Goal: Use online tool/utility: Utilize a website feature to perform a specific function

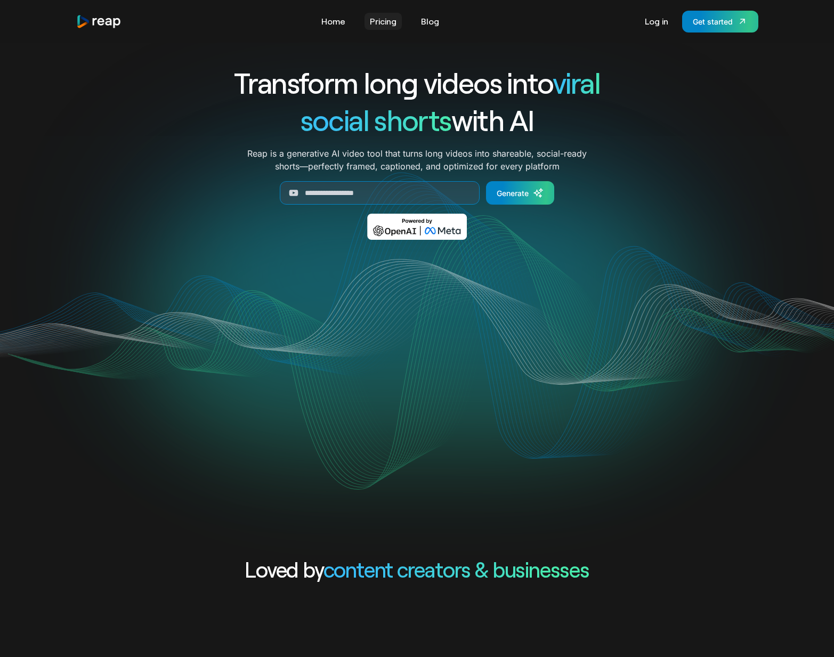
click at [385, 21] on link "Pricing" at bounding box center [383, 21] width 37 height 17
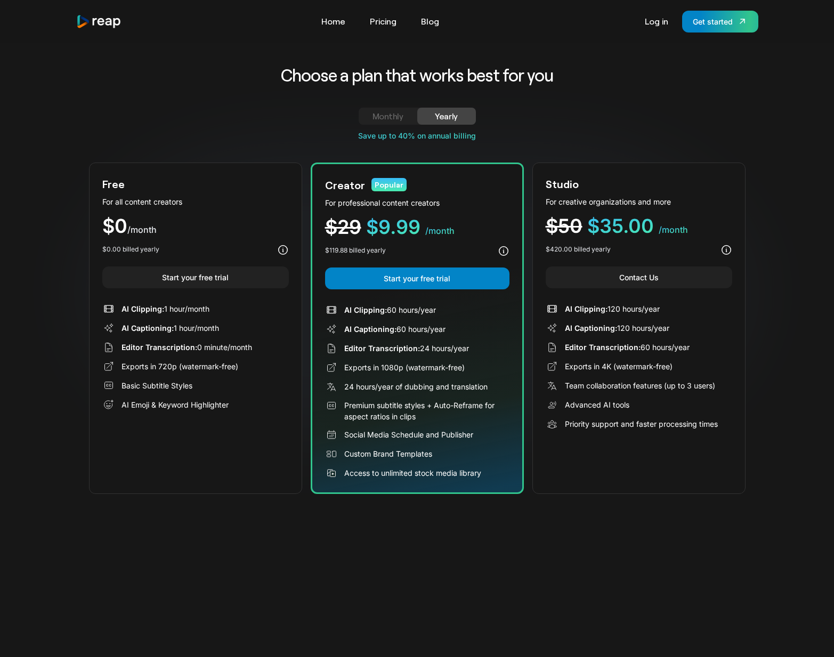
click at [382, 109] on div "Choose a plan that works best for you Monthly Yearly Free Plan For all content …" at bounding box center [417, 279] width 657 height 430
click at [382, 112] on div "Monthly" at bounding box center [387, 116] width 33 height 13
drag, startPoint x: 187, startPoint y: 12, endPoint x: 335, endPoint y: 13, distance: 148.2
click at [189, 12] on div "Tools Link Five Link Six Link Seven Business Link Five Link Six Link Seven Home…" at bounding box center [417, 22] width 682 height 22
click at [332, 25] on link "Home" at bounding box center [333, 21] width 35 height 17
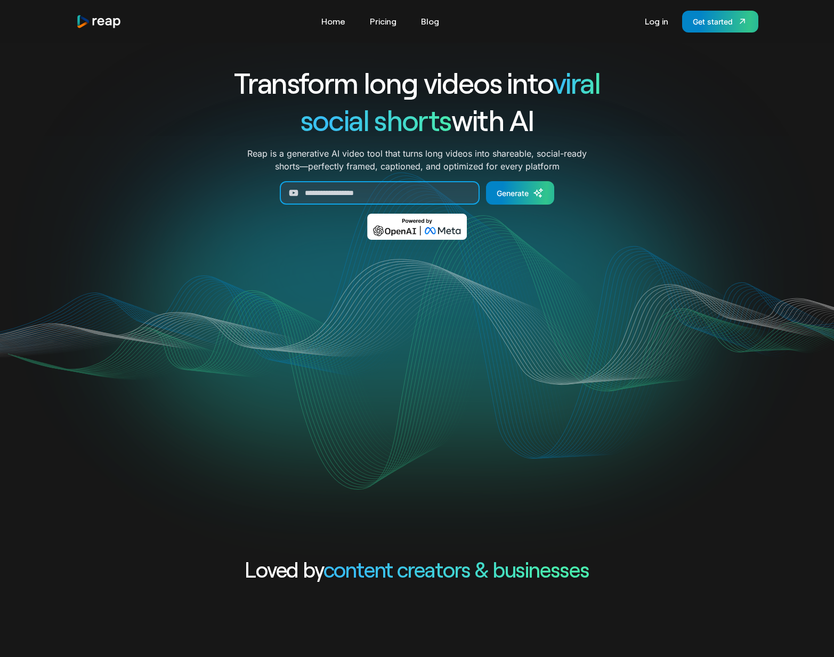
click at [310, 194] on input "Generate Form" at bounding box center [380, 192] width 200 height 23
paste input "**********"
type input "**********"
click at [556, 193] on form "**********" at bounding box center [417, 192] width 443 height 23
click at [541, 191] on icon "Generate Form" at bounding box center [540, 190] width 3 height 3
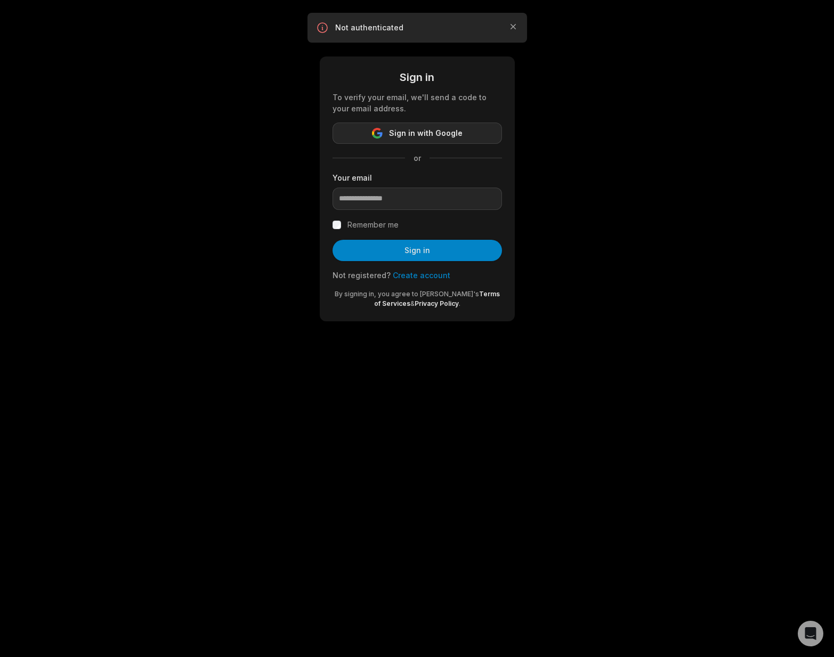
click at [374, 128] on icon "button" at bounding box center [377, 133] width 11 height 11
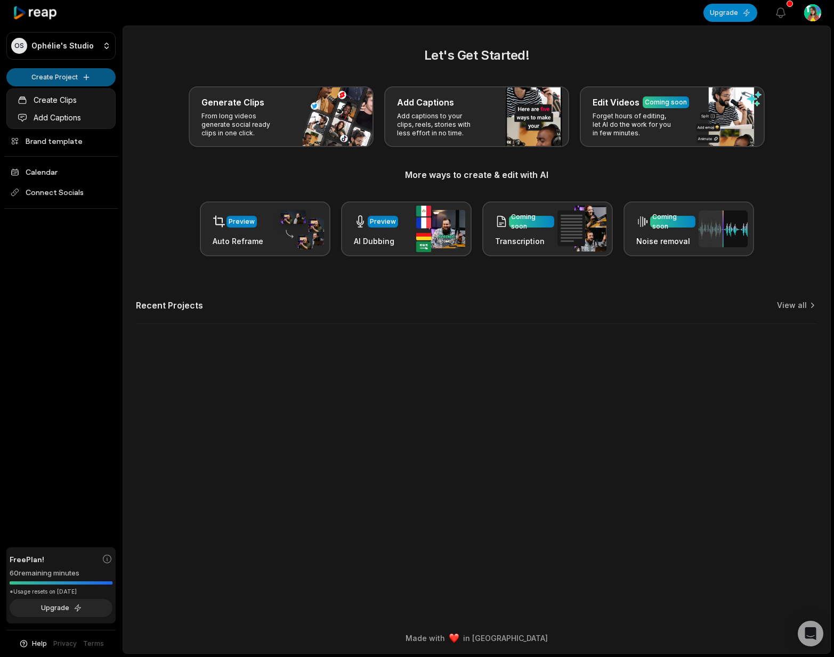
click at [65, 72] on html "OS Ophélie's Studio Create Project Home Projects Brand template Calendar Connec…" at bounding box center [417, 328] width 834 height 657
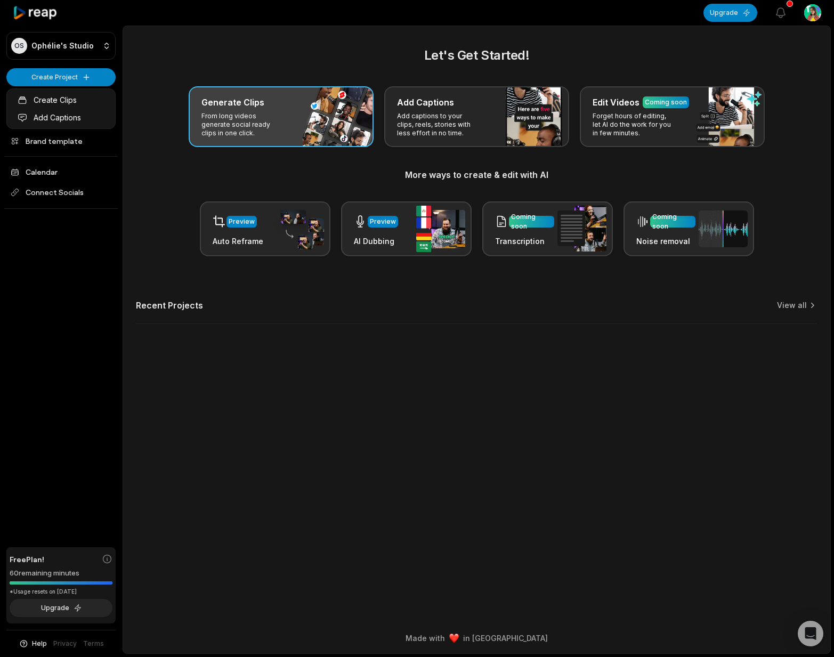
click at [275, 115] on html "OS Ophélie's Studio Create Project Home Projects Brand template Calendar Connec…" at bounding box center [417, 328] width 834 height 657
click at [274, 115] on p "From long videos generate social ready clips in one click." at bounding box center [242, 125] width 83 height 26
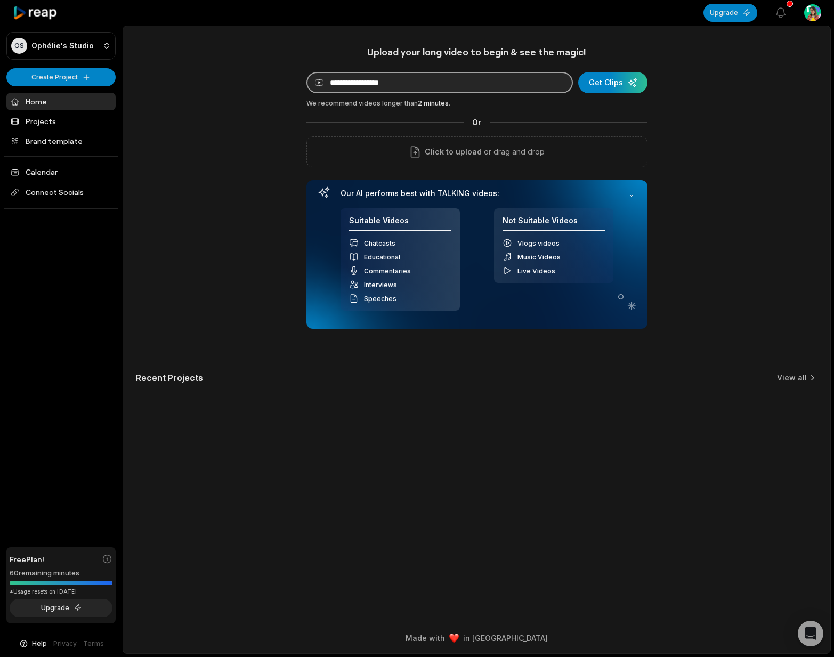
click at [391, 84] on input at bounding box center [439, 82] width 266 height 21
paste input "**********"
type input "**********"
click at [214, 220] on div "**********" at bounding box center [476, 227] width 707 height 363
click at [602, 86] on div "submit" at bounding box center [612, 82] width 69 height 21
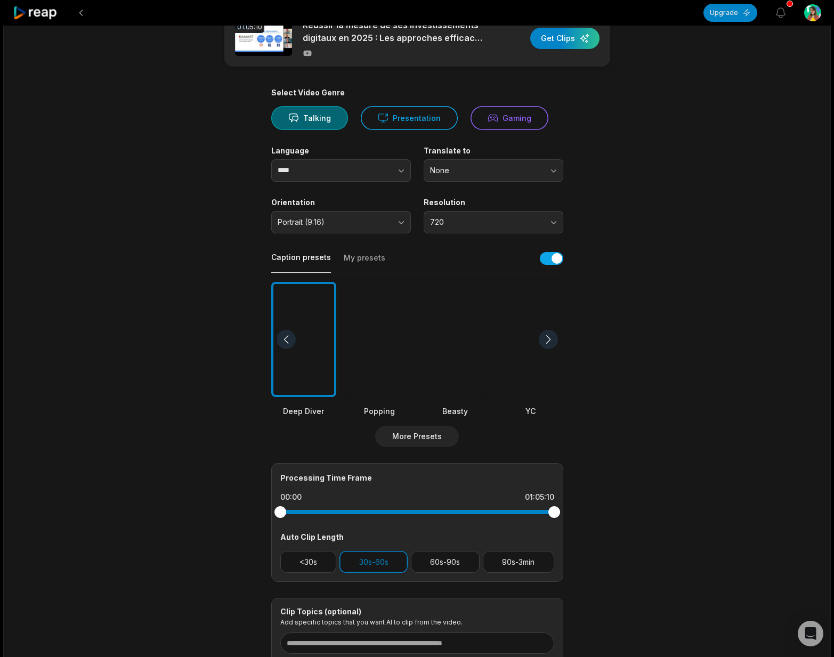
scroll to position [34, 0]
click at [310, 166] on input "****" at bounding box center [341, 170] width 140 height 22
click at [313, 172] on input "****" at bounding box center [341, 170] width 140 height 22
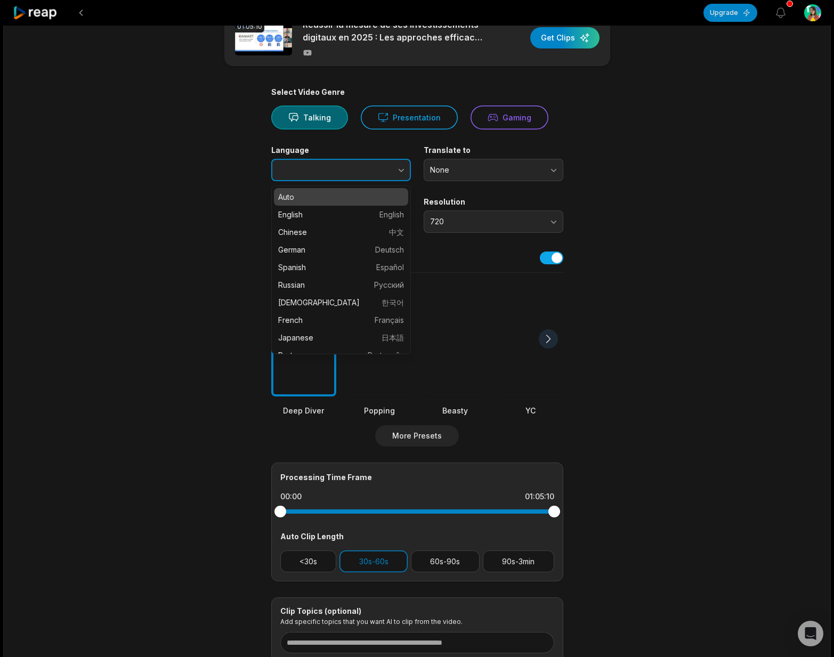
click at [399, 173] on icon "button" at bounding box center [401, 170] width 11 height 11
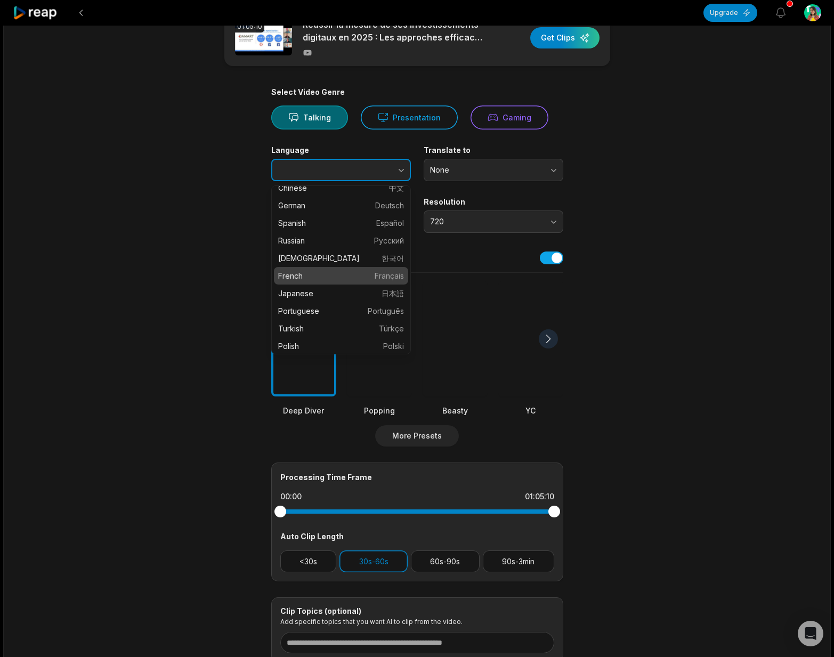
scroll to position [45, 0]
type input "******"
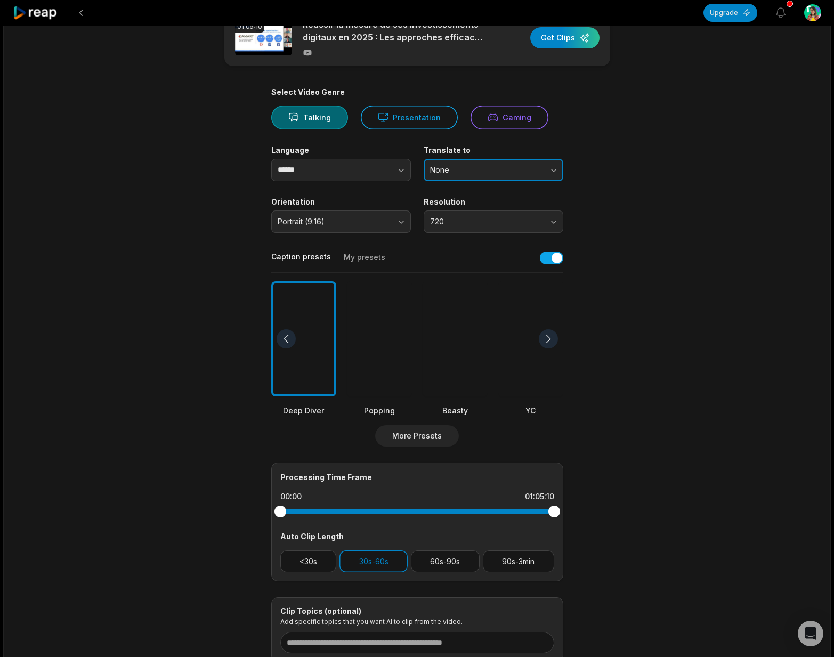
click at [496, 173] on span "None" at bounding box center [486, 170] width 112 height 10
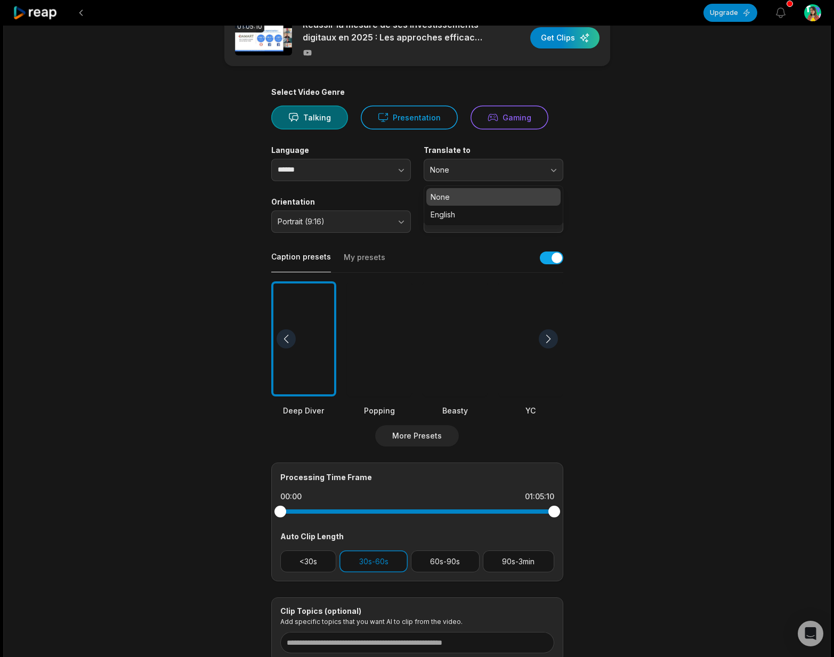
drag, startPoint x: 643, startPoint y: 209, endPoint x: 633, endPoint y: 209, distance: 9.6
click at [642, 209] on main "01:05:10 Réussir la mesure de ses investissements digitaux en 2025 : Les approc…" at bounding box center [417, 336] width 516 height 653
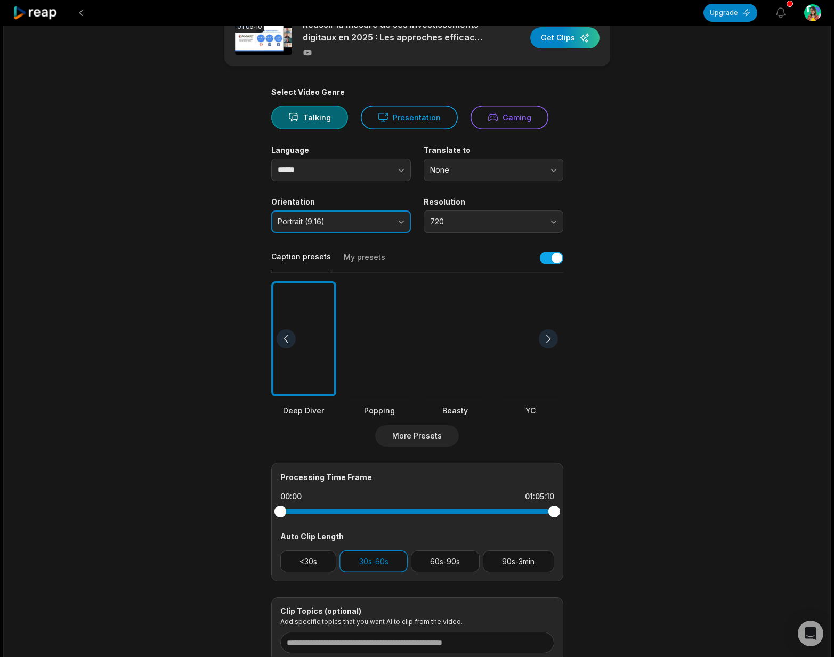
click at [349, 225] on span "Portrait (9:16)" at bounding box center [334, 222] width 112 height 10
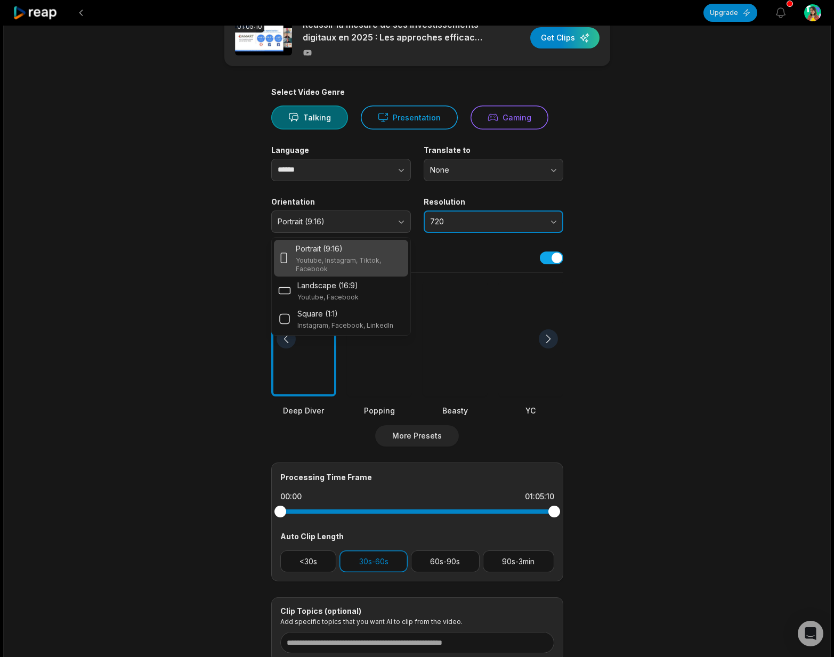
click at [465, 229] on button "720" at bounding box center [494, 222] width 140 height 22
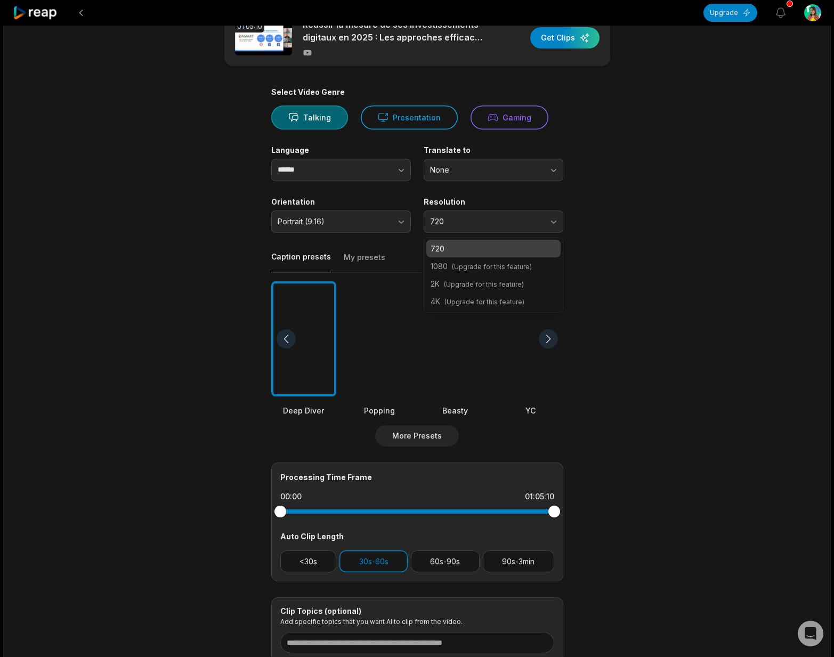
click at [601, 269] on main "01:05:10 Réussir la mesure de ses investissements digitaux en 2025 : Les approc…" at bounding box center [417, 336] width 516 height 653
click at [390, 352] on div at bounding box center [379, 339] width 65 height 116
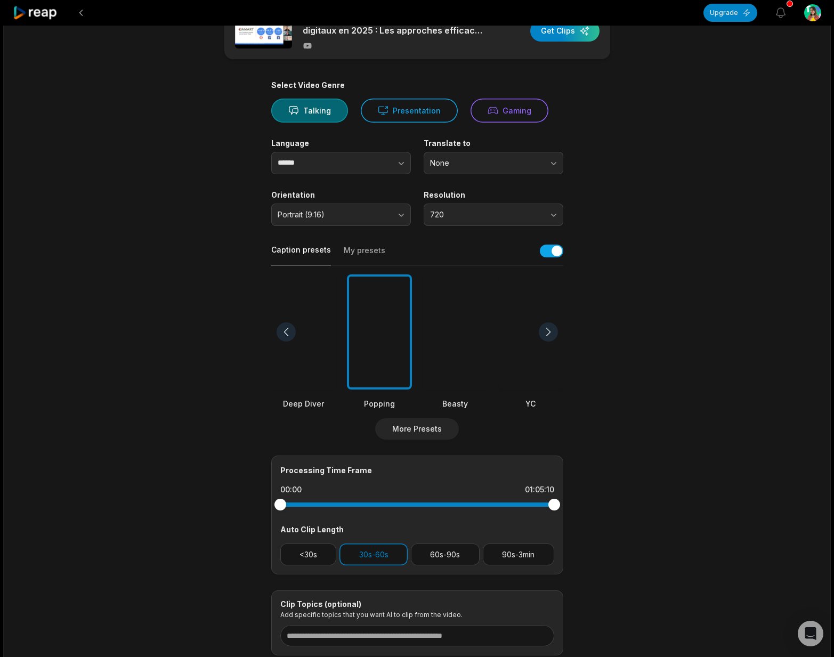
scroll to position [116, 0]
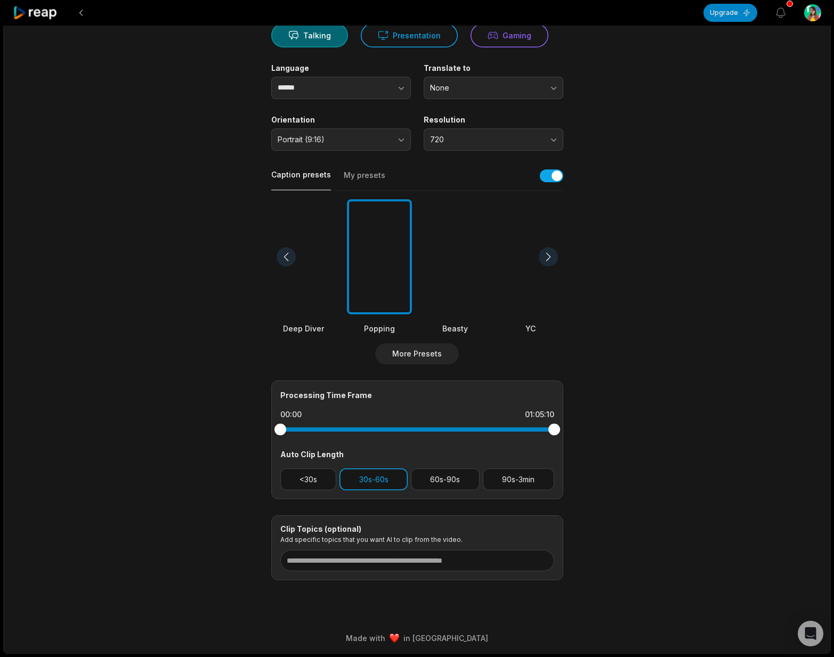
click at [368, 479] on button "30s-60s" at bounding box center [374, 479] width 68 height 22
click at [361, 480] on button "30s-60s" at bounding box center [374, 479] width 68 height 22
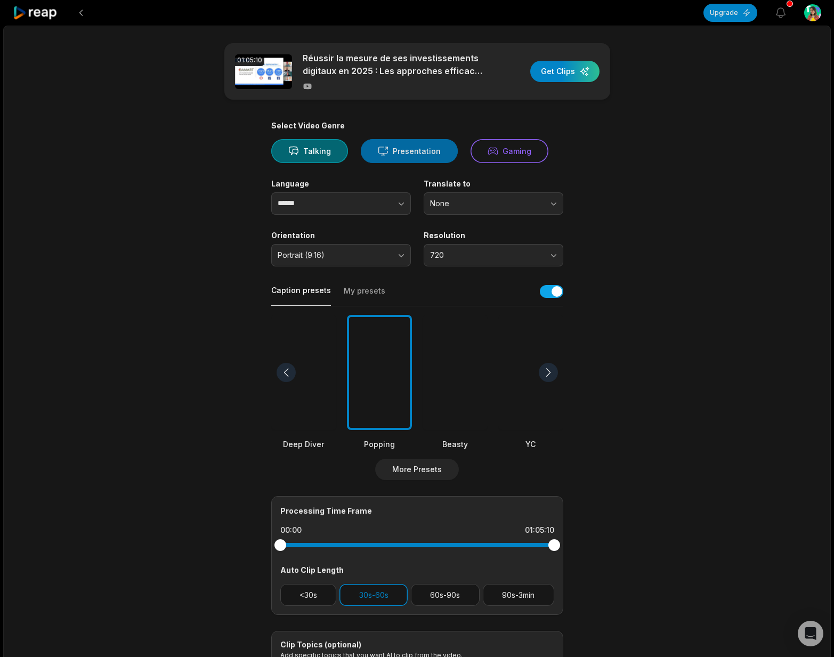
click at [414, 153] on button "Presentation" at bounding box center [409, 151] width 97 height 24
click at [316, 151] on button "Talking" at bounding box center [309, 151] width 77 height 24
drag, startPoint x: 564, startPoint y: 72, endPoint x: 594, endPoint y: 100, distance: 40.7
click at [564, 72] on div "button" at bounding box center [564, 71] width 69 height 21
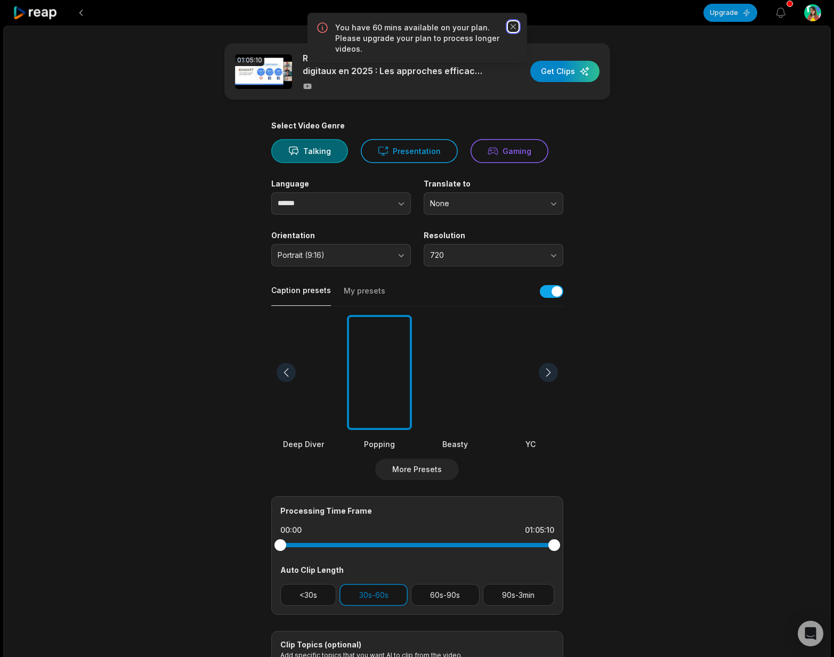
drag, startPoint x: 516, startPoint y: 23, endPoint x: 495, endPoint y: 4, distance: 28.7
click at [516, 23] on icon "button" at bounding box center [513, 26] width 11 height 11
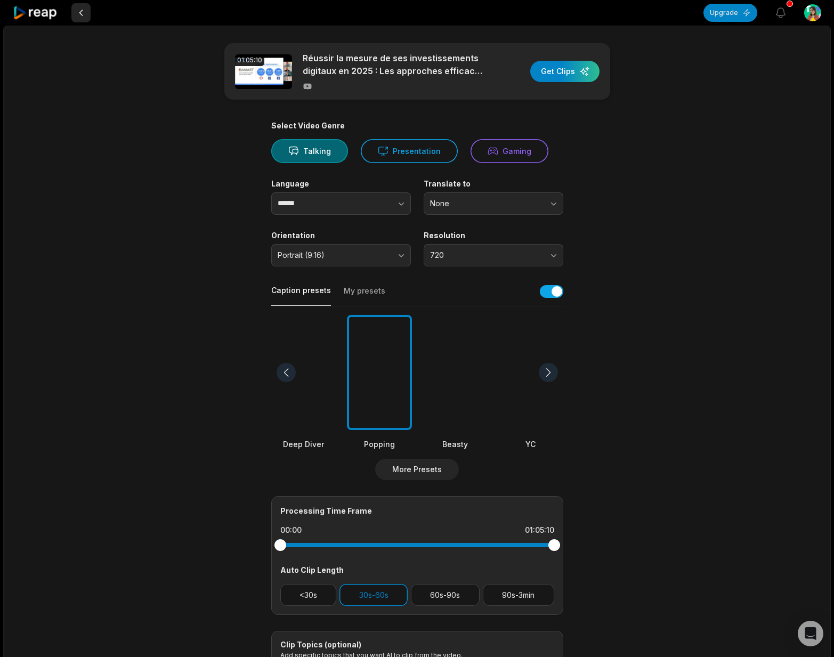
click at [80, 11] on button at bounding box center [80, 12] width 19 height 19
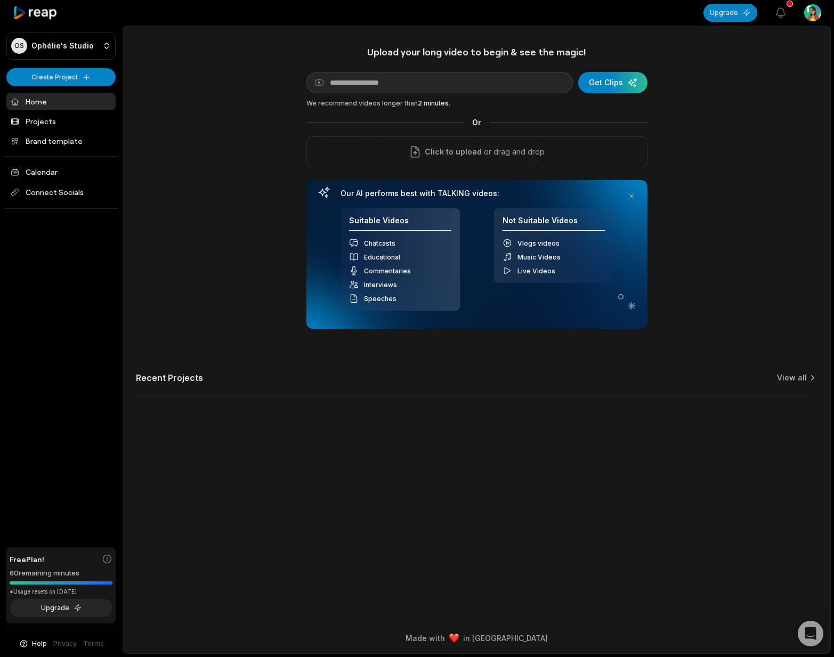
click at [53, 104] on link "Home" at bounding box center [60, 102] width 109 height 18
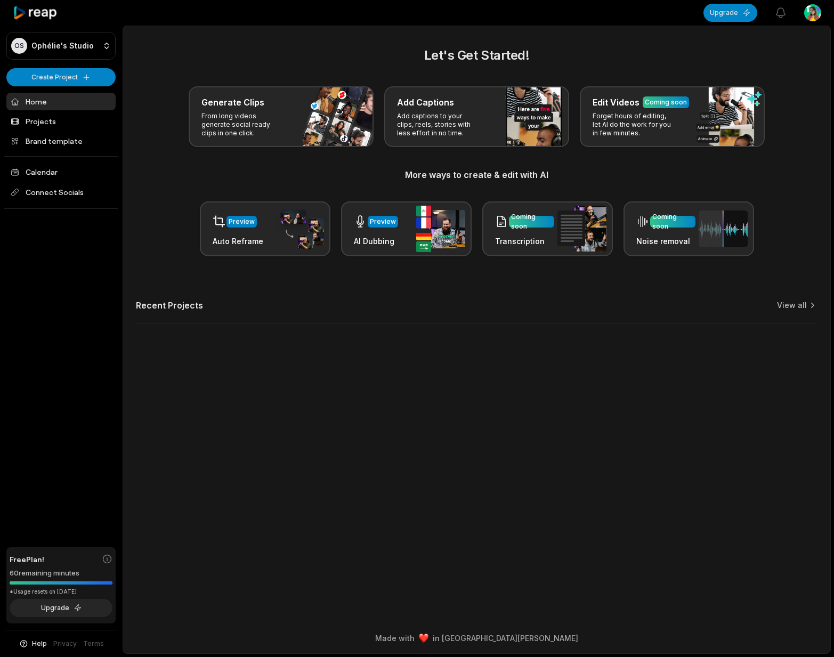
click at [665, 140] on div "Edit Videos Coming soon Forget hours of editing, let AI do the work for you in …" at bounding box center [672, 116] width 185 height 61
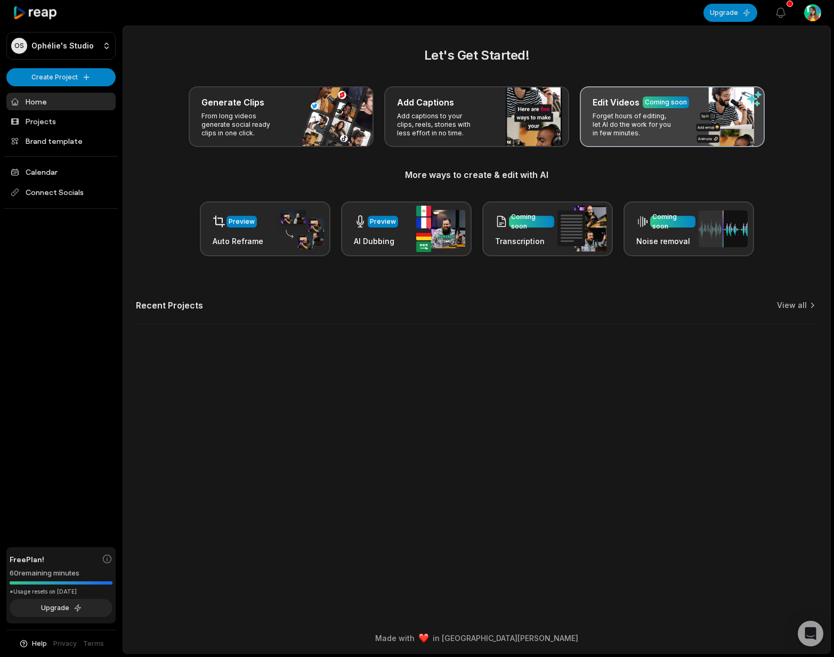
click at [656, 131] on p "Forget hours of editing, let AI do the work for you in few minutes." at bounding box center [634, 125] width 83 height 26
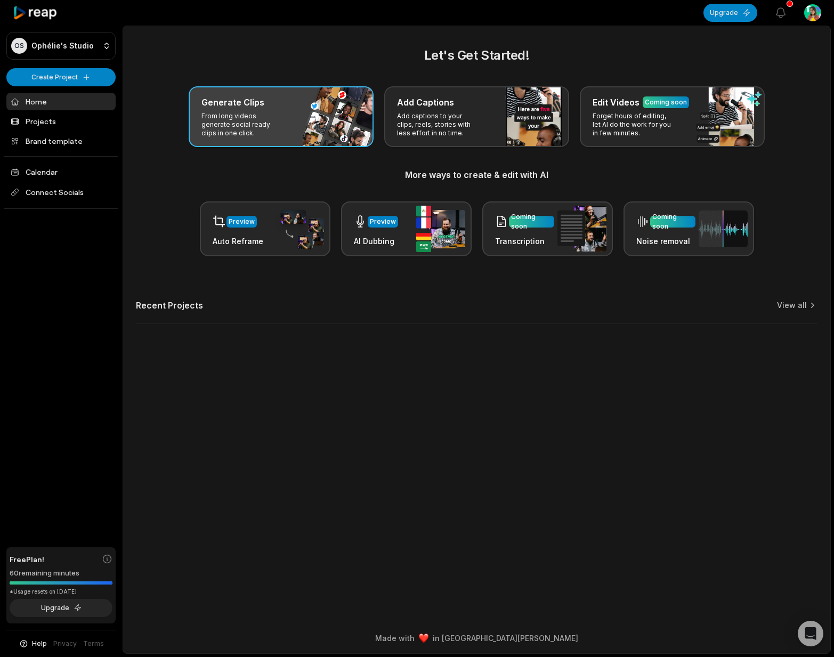
click at [254, 134] on p "From long videos generate social ready clips in one click." at bounding box center [242, 125] width 83 height 26
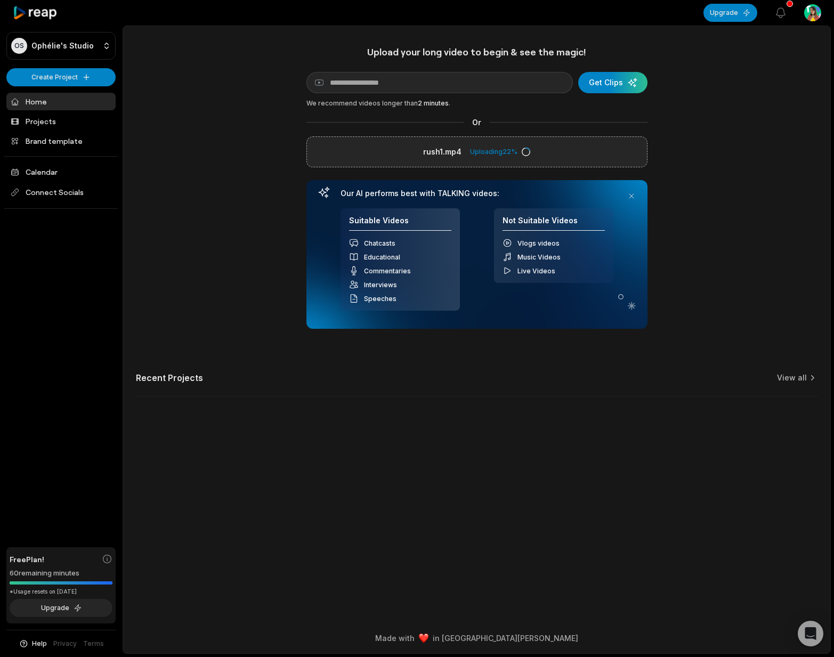
click at [680, 123] on div "Upload your long video to begin & see the magic! YouTube link Get Clips We reco…" at bounding box center [476, 227] width 707 height 363
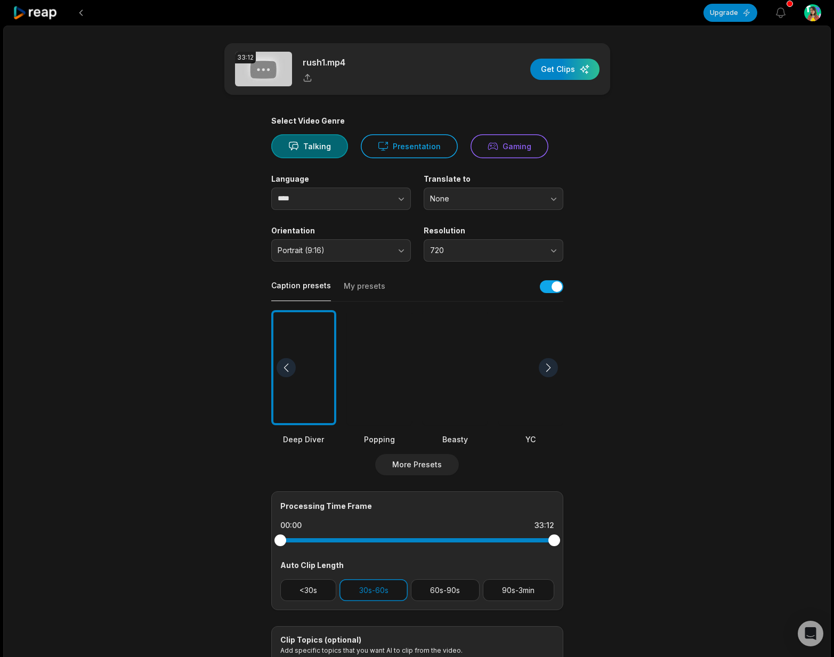
click at [325, 188] on div "Language ****" at bounding box center [341, 192] width 140 height 36
click at [327, 193] on input "****" at bounding box center [341, 199] width 140 height 22
click at [328, 193] on input "****" at bounding box center [341, 199] width 140 height 22
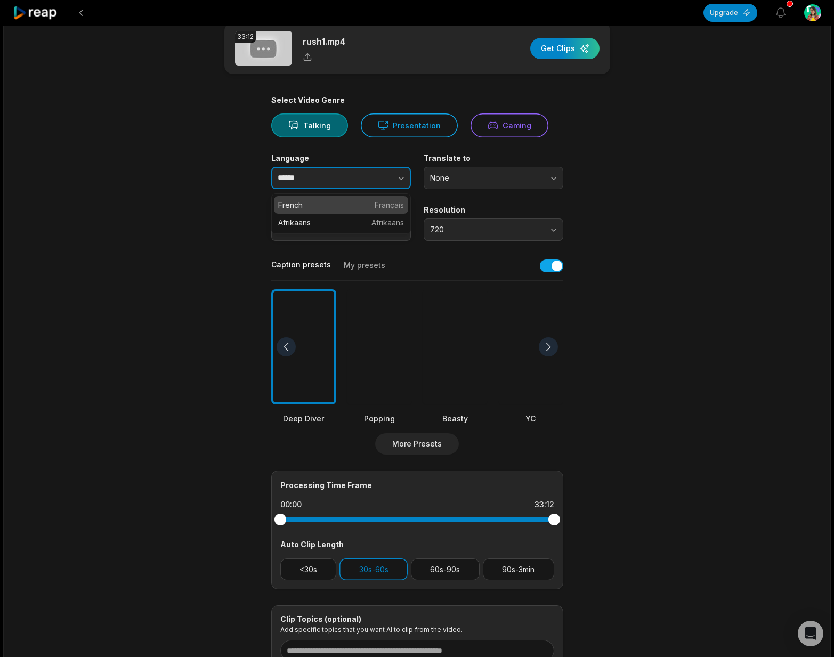
drag, startPoint x: 313, startPoint y: 206, endPoint x: 302, endPoint y: 208, distance: 11.8
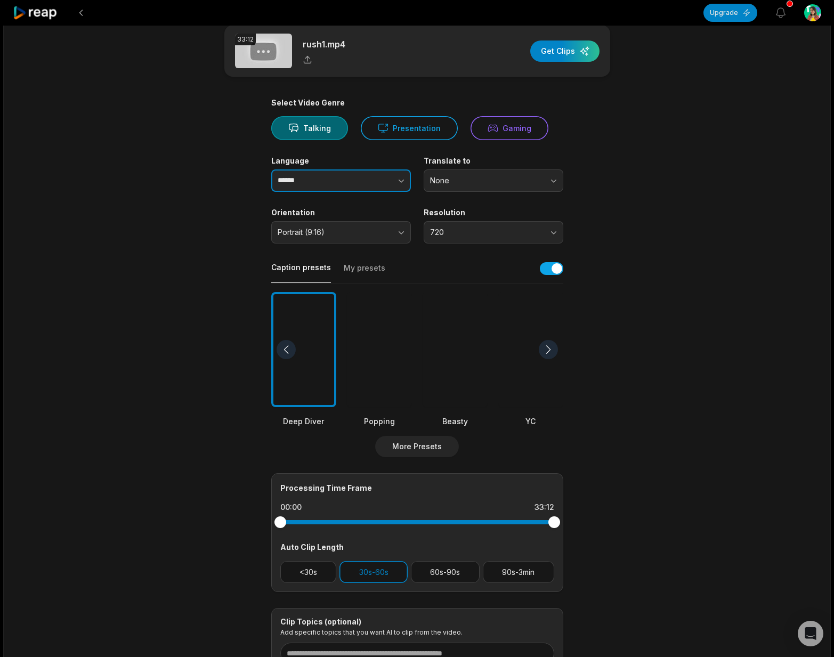
type input "******"
click at [197, 229] on main "33:12 rush1.mp4 Get Clips Select Video Genre Talking Presentation Gaming Langua…" at bounding box center [417, 349] width 516 height 648
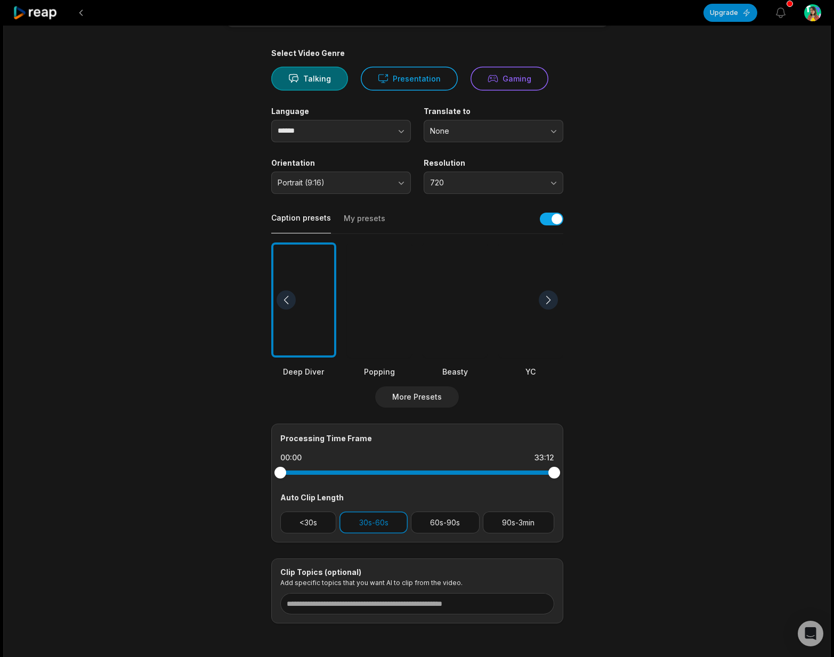
scroll to position [69, 0]
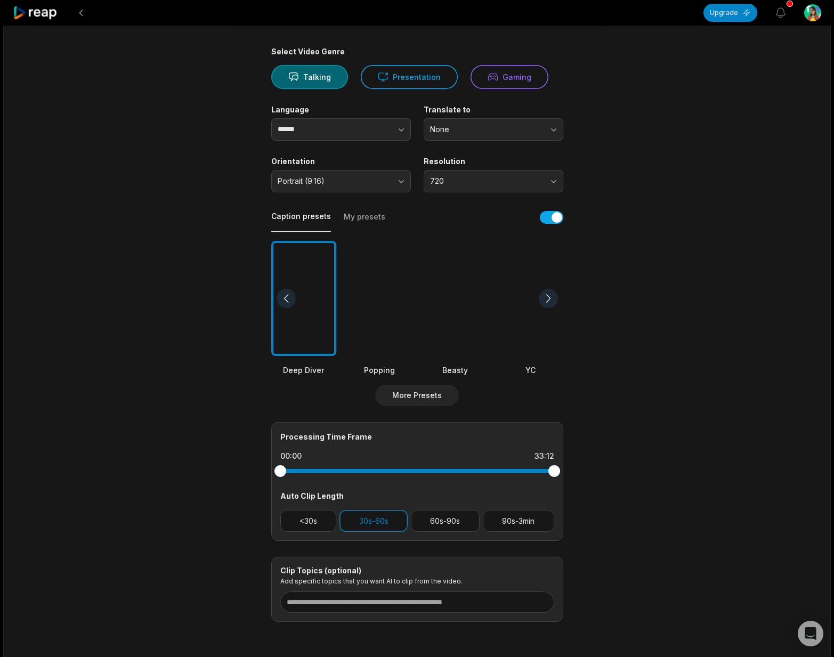
click at [385, 309] on div at bounding box center [379, 299] width 65 height 116
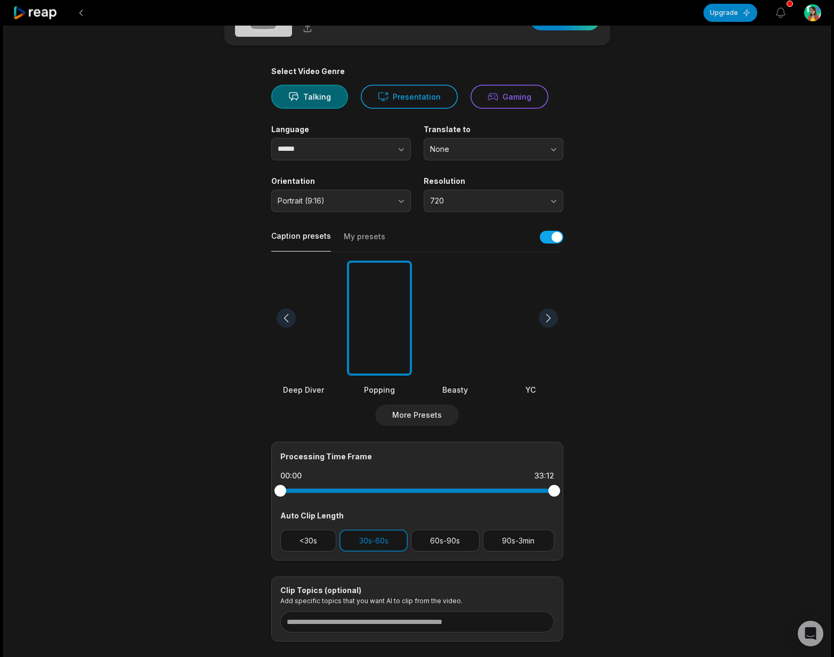
scroll to position [34, 0]
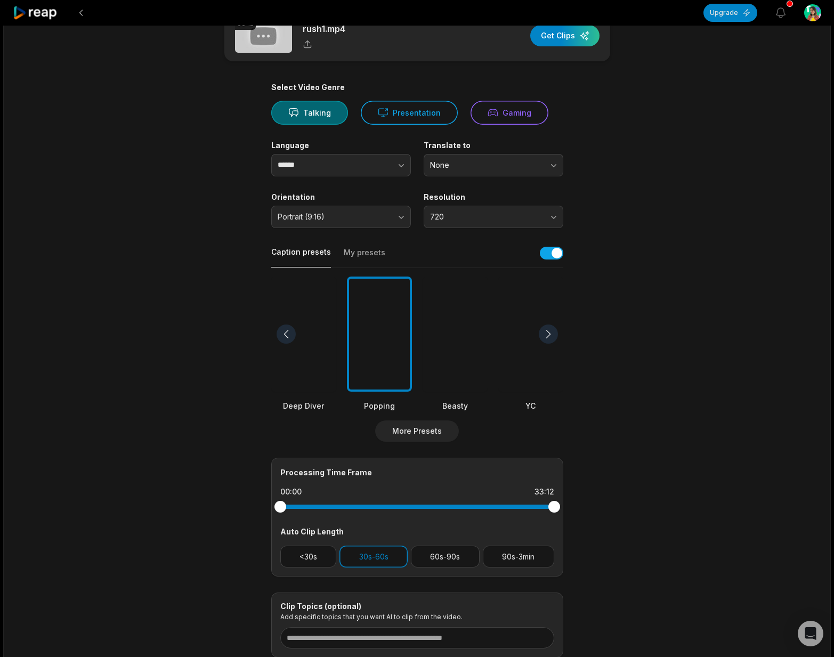
drag, startPoint x: 563, startPoint y: 38, endPoint x: 593, endPoint y: 107, distance: 75.4
click at [563, 38] on div "button" at bounding box center [564, 35] width 69 height 21
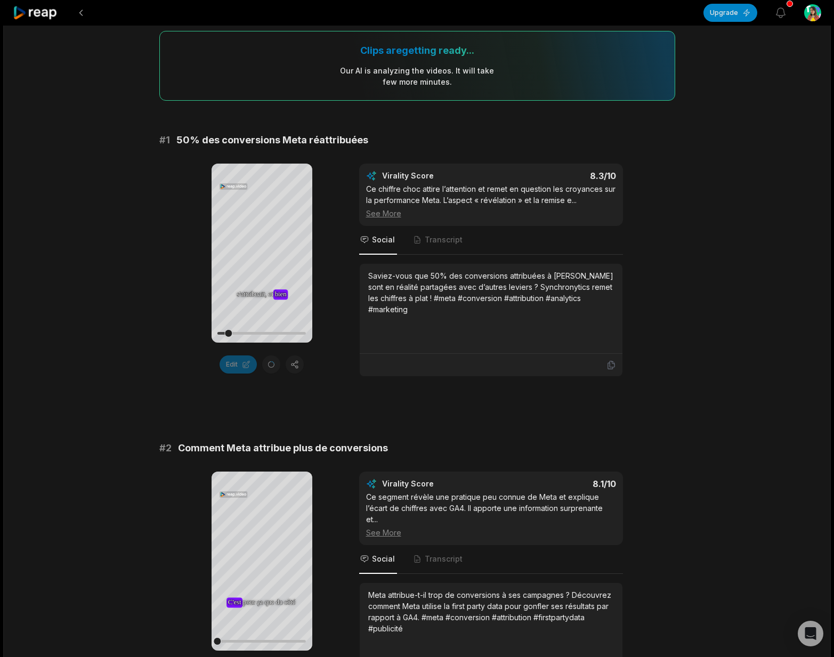
scroll to position [79, 0]
drag, startPoint x: 256, startPoint y: 335, endPoint x: 286, endPoint y: 337, distance: 30.4
click at [260, 337] on div at bounding box center [256, 334] width 8 height 8
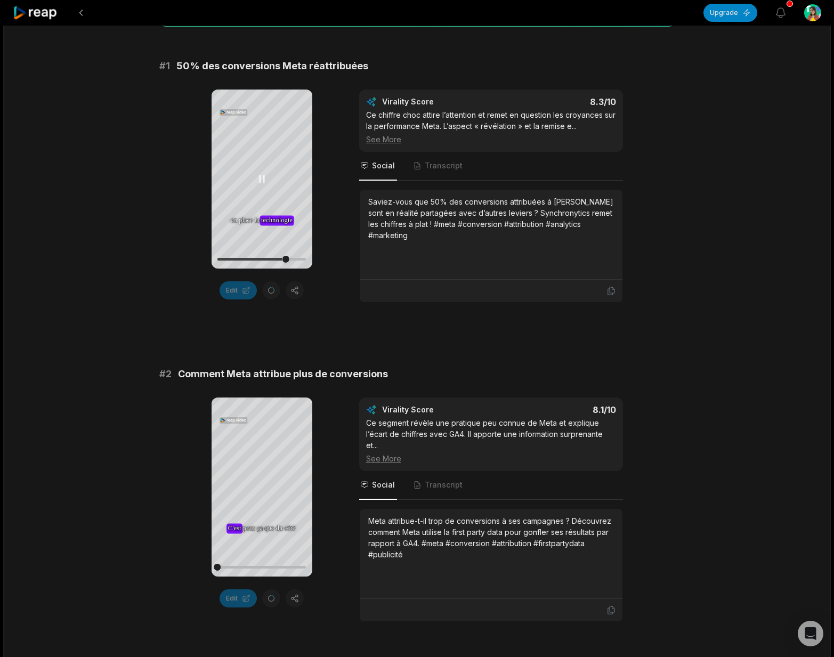
scroll to position [212, 0]
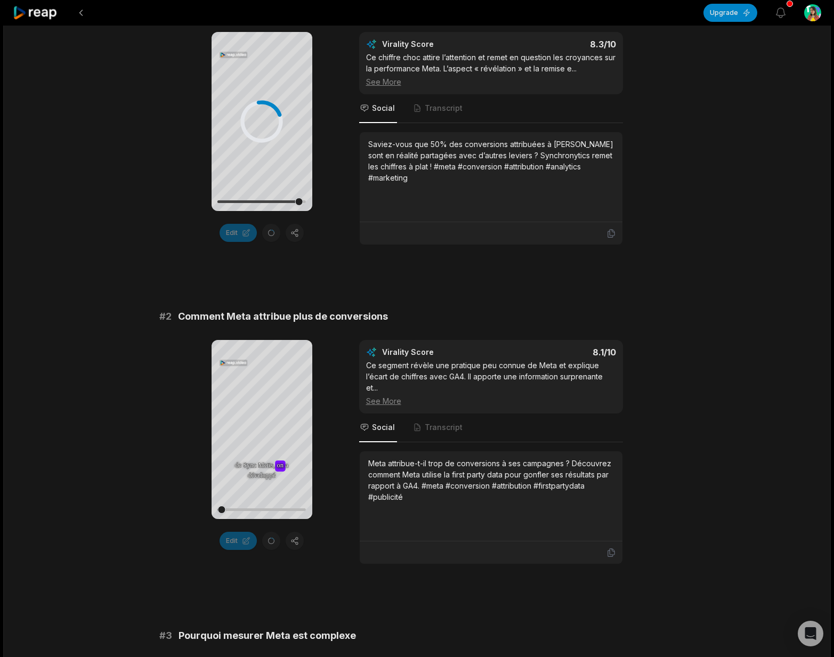
drag, startPoint x: 300, startPoint y: 200, endPoint x: 329, endPoint y: 201, distance: 29.3
click at [329, 201] on div "Your browser does not support mp4 format. constater constater que que finalemen…" at bounding box center [417, 138] width 516 height 213
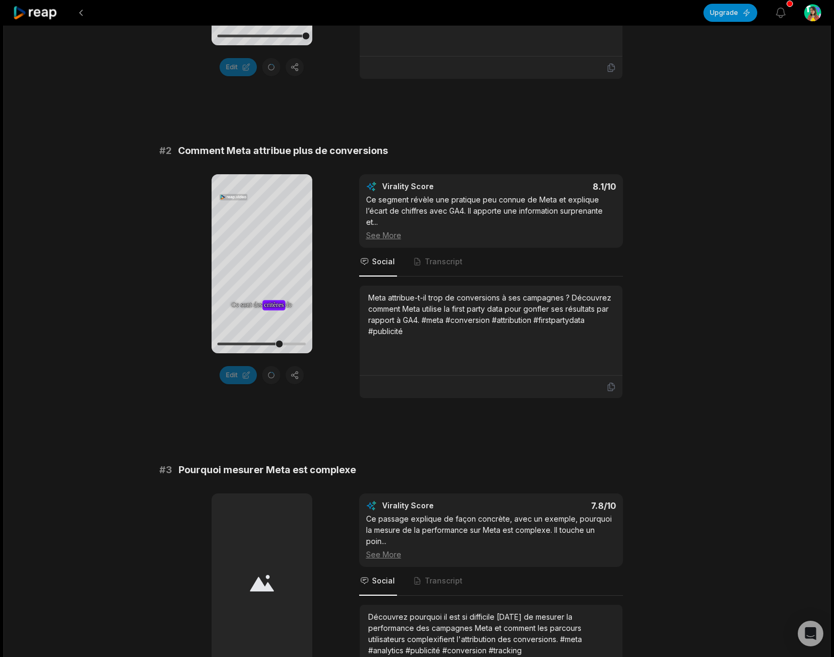
scroll to position [379, 0]
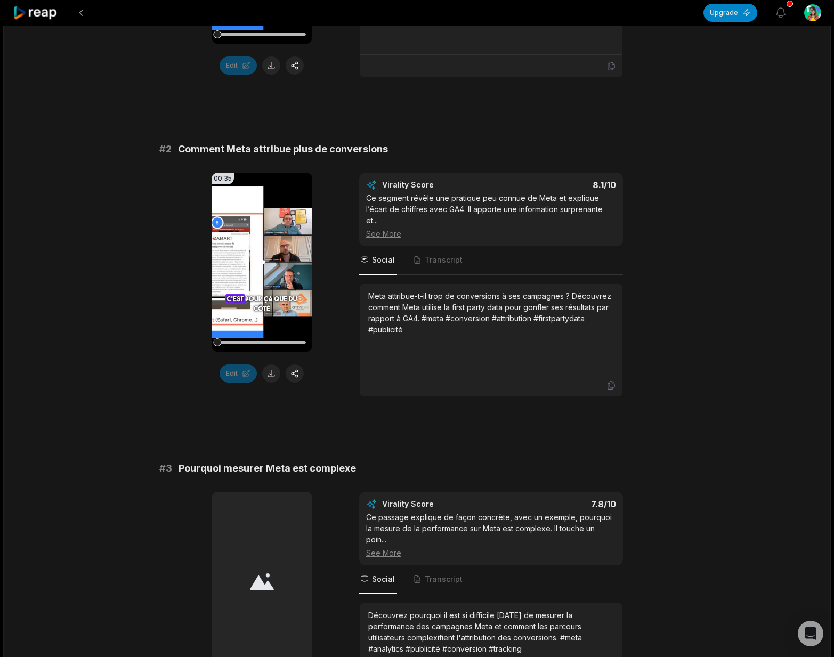
click at [255, 297] on video "Your browser does not support mp4 format." at bounding box center [262, 262] width 101 height 179
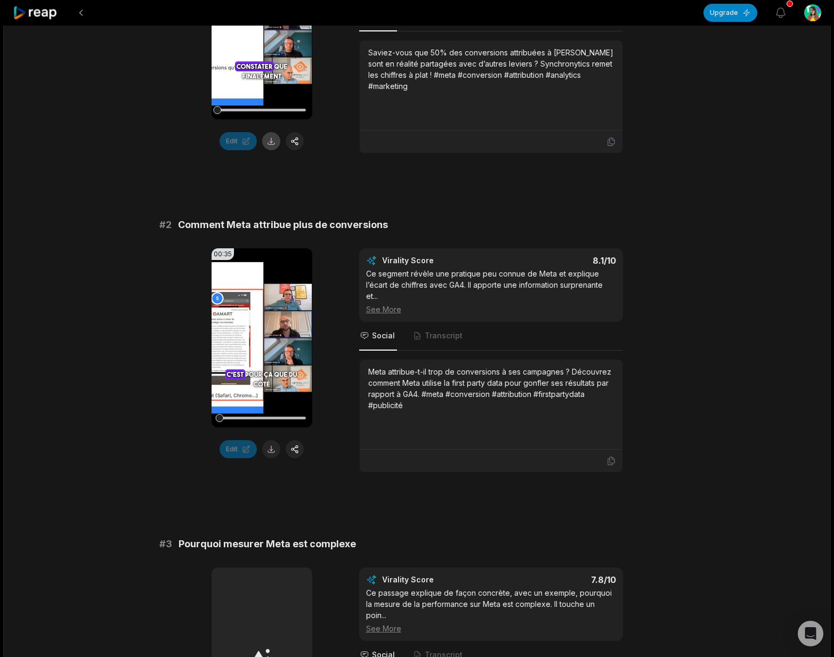
scroll to position [289, 0]
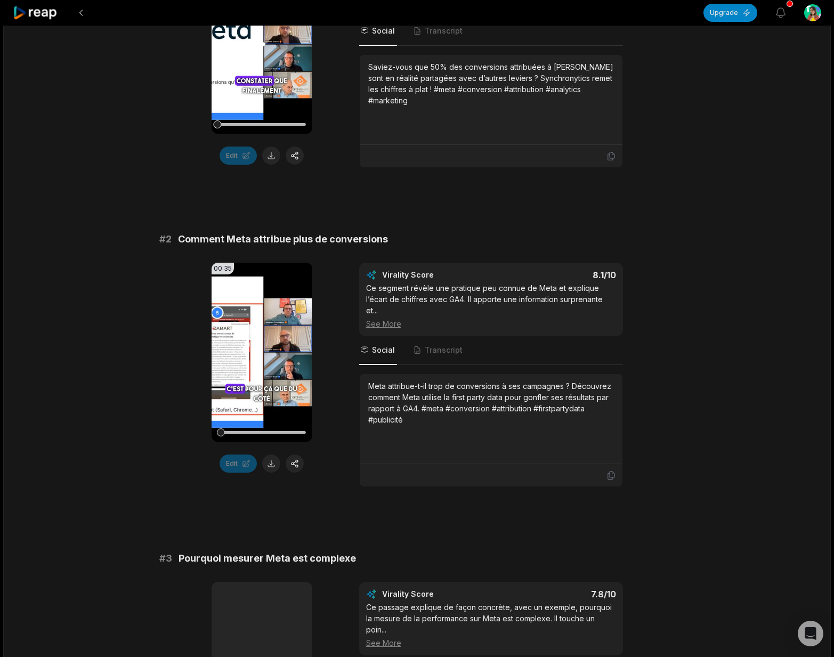
click at [243, 101] on video "Your browser does not support mp4 format." at bounding box center [262, 44] width 101 height 179
click at [282, 369] on video "Your browser does not support mp4 format." at bounding box center [262, 352] width 101 height 179
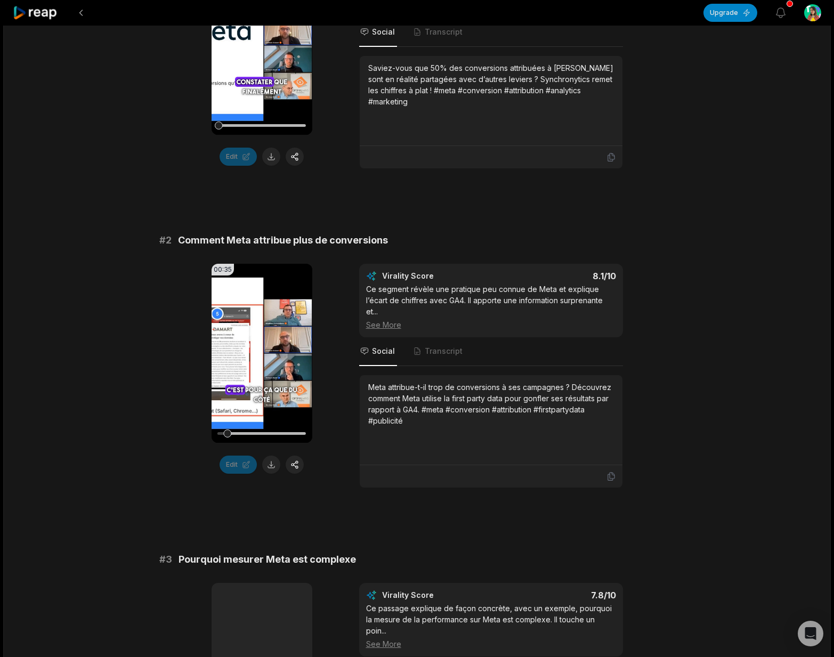
scroll to position [354, 0]
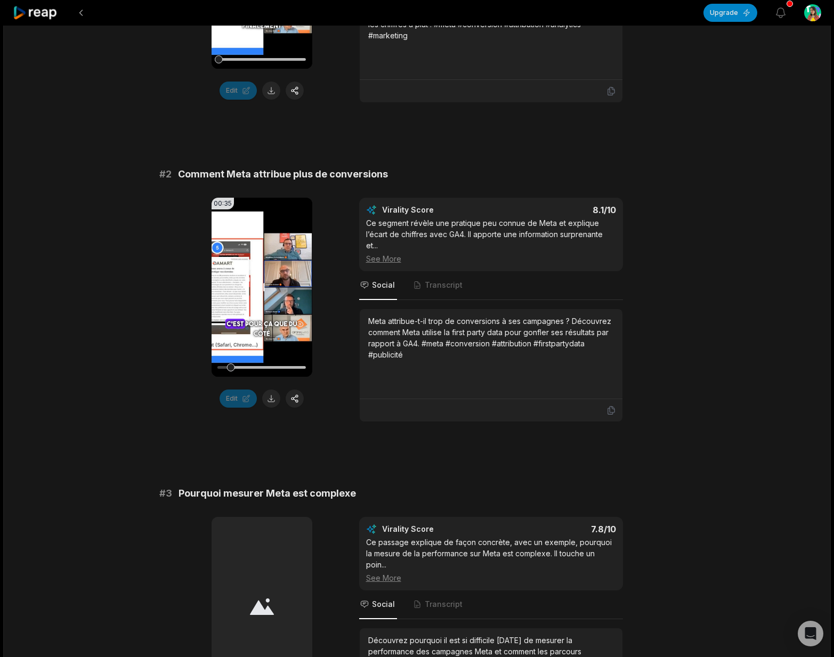
click at [271, 342] on video "Your browser does not support mp4 format." at bounding box center [262, 287] width 101 height 179
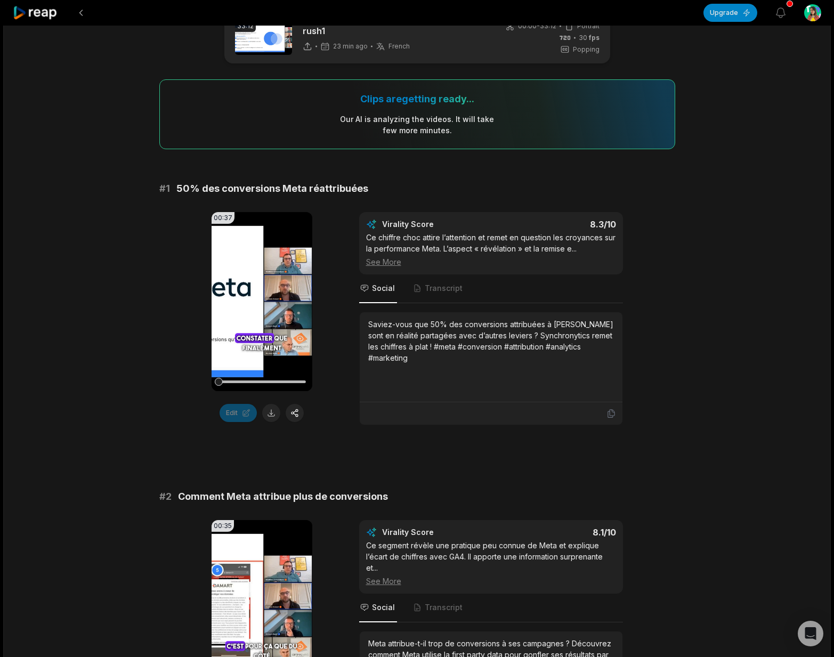
scroll to position [0, 0]
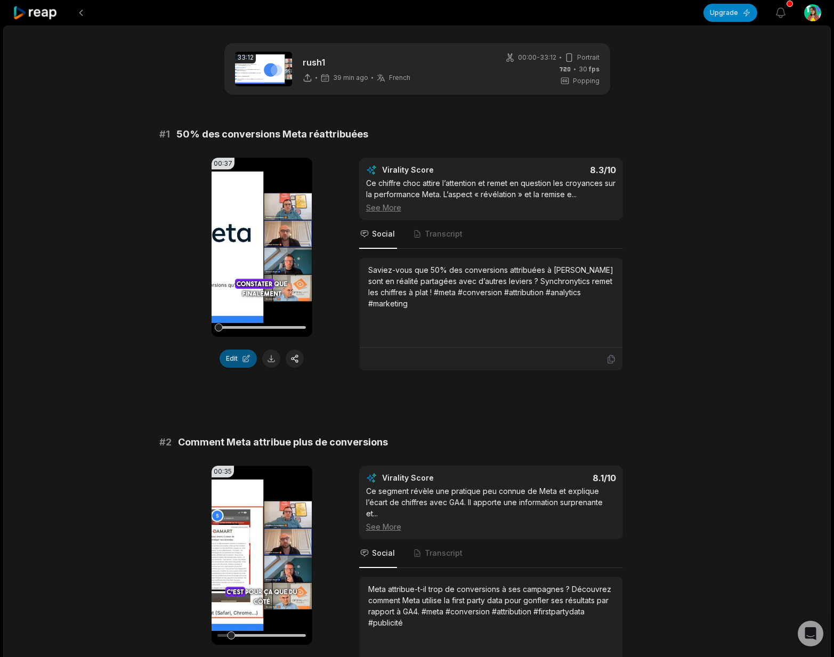
click at [240, 355] on button "Edit" at bounding box center [238, 359] width 37 height 18
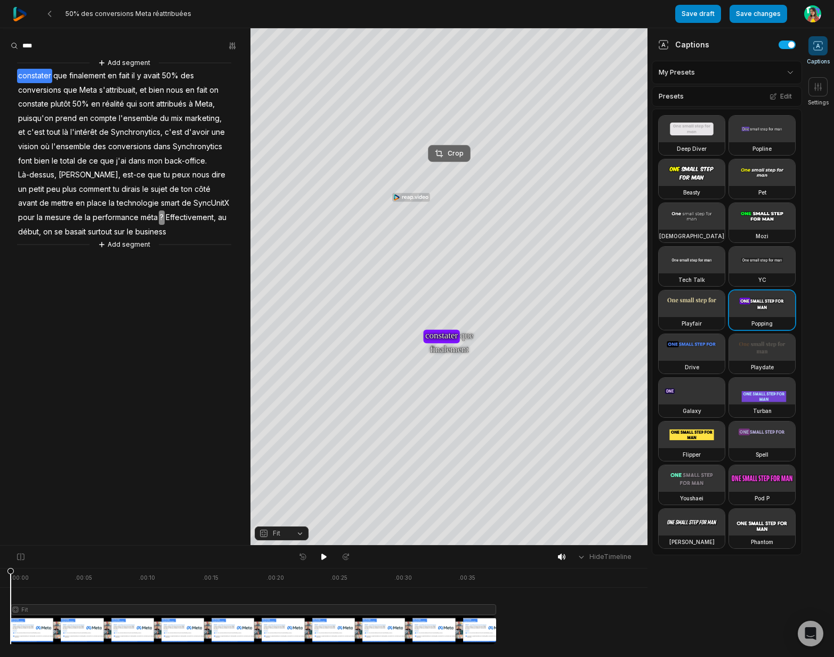
click at [442, 149] on icon at bounding box center [439, 153] width 9 height 9
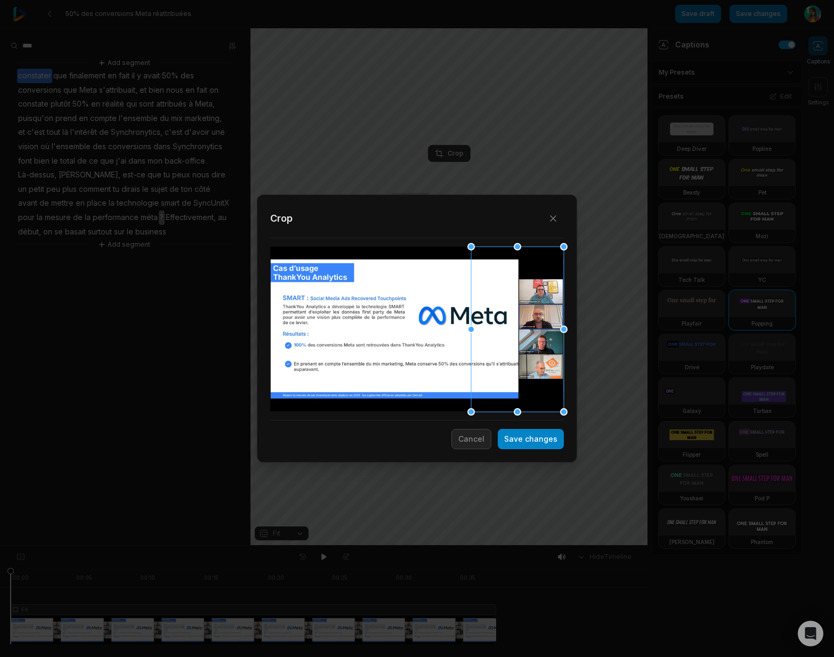
drag, startPoint x: 467, startPoint y: 329, endPoint x: 360, endPoint y: 325, distance: 107.2
click at [319, 546] on div "Close Crop Save changes Cancel" at bounding box center [417, 546] width 834 height 0
drag, startPoint x: 441, startPoint y: 329, endPoint x: 230, endPoint y: 320, distance: 210.7
click at [220, 546] on div "Close Crop Save changes Cancel" at bounding box center [417, 546] width 834 height 0
click at [555, 218] on icon "button" at bounding box center [553, 218] width 11 height 11
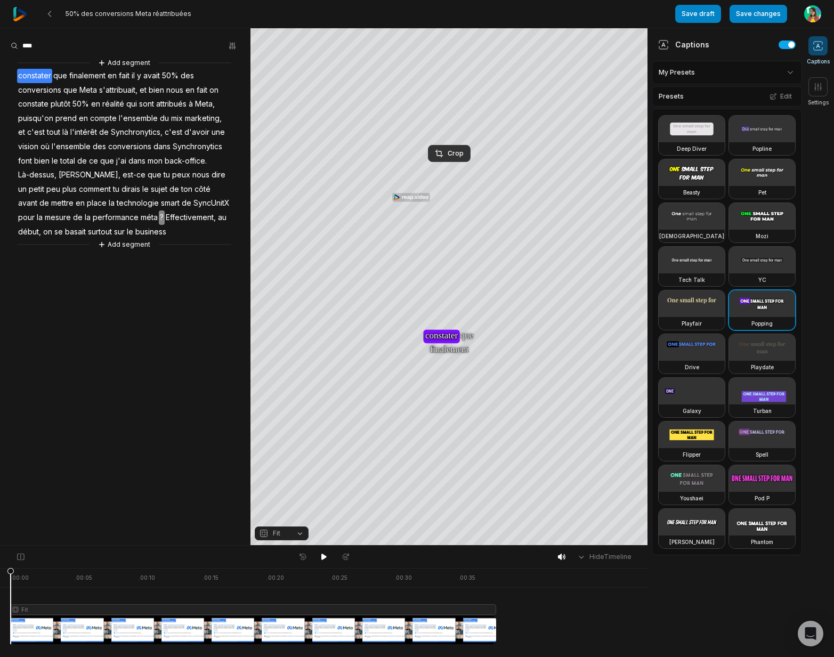
click at [290, 535] on button "Fit" at bounding box center [282, 534] width 54 height 14
click at [294, 490] on div "Split" at bounding box center [282, 489] width 54 height 14
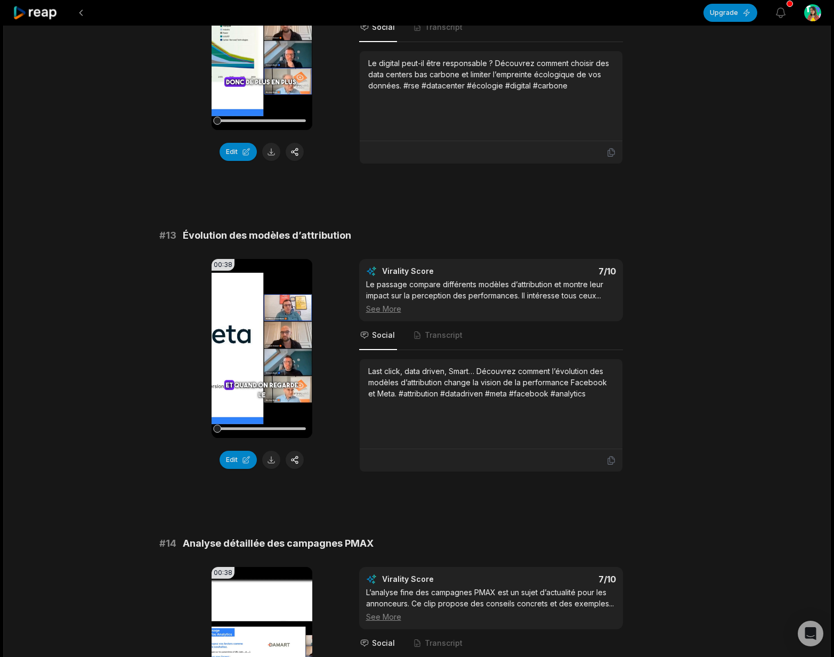
scroll to position [543, 0]
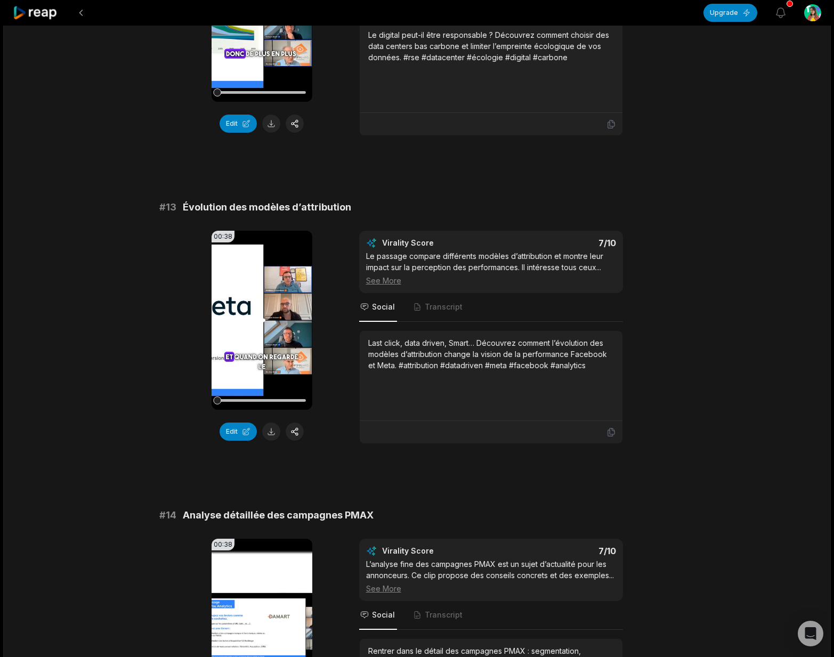
click at [278, 314] on video "Your browser does not support mp4 format." at bounding box center [262, 320] width 101 height 179
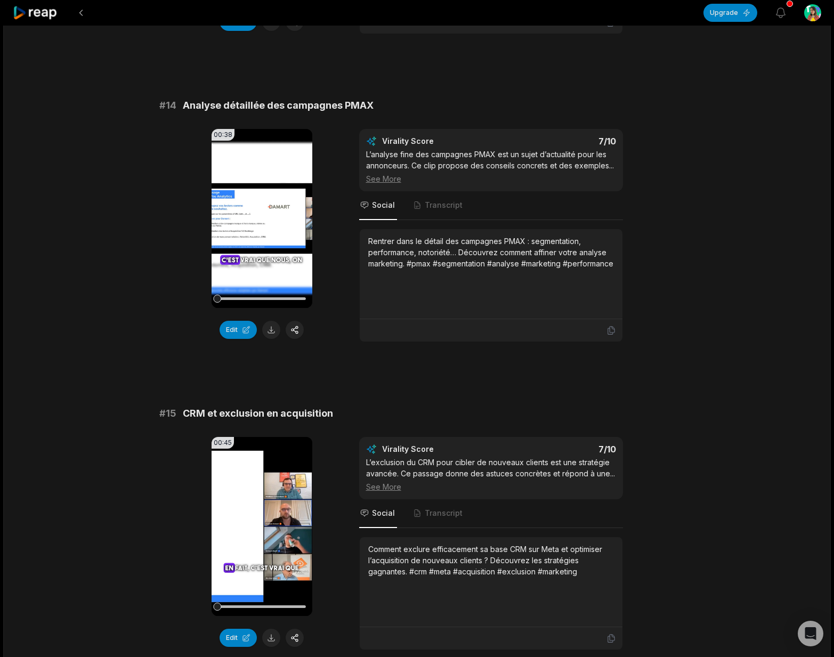
scroll to position [959, 0]
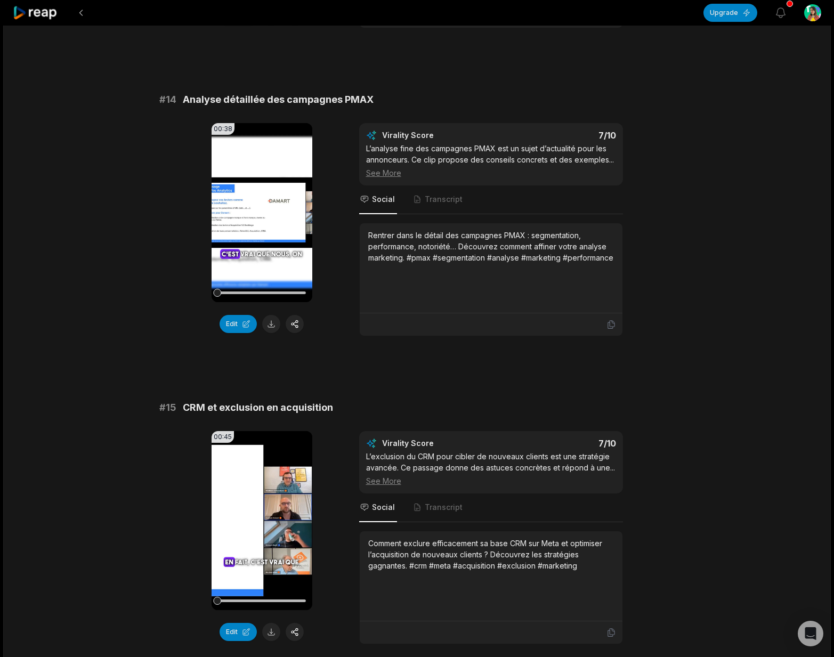
click at [271, 155] on video "Your browser does not support mp4 format." at bounding box center [262, 212] width 101 height 179
click at [32, 11] on icon at bounding box center [35, 13] width 45 height 14
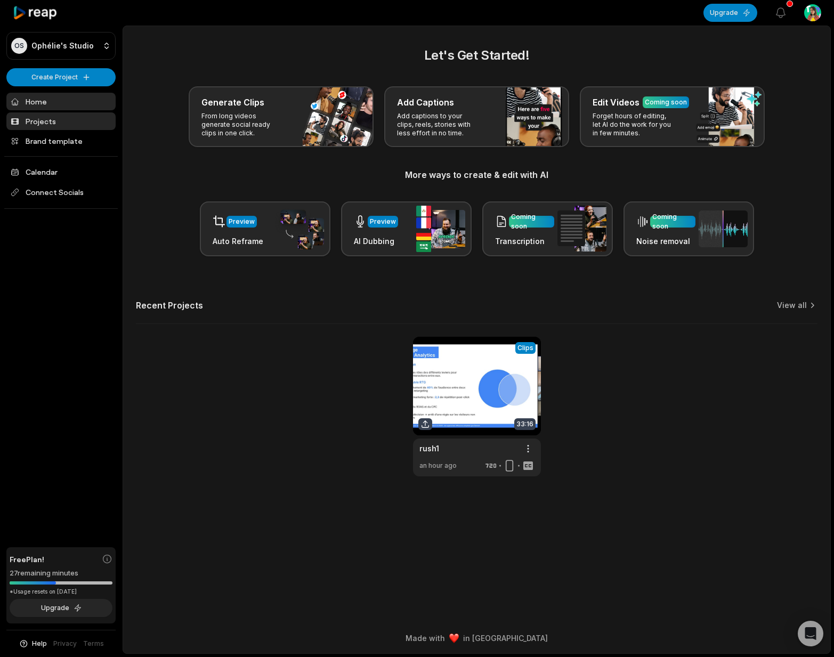
click at [66, 122] on link "Projects" at bounding box center [60, 121] width 109 height 18
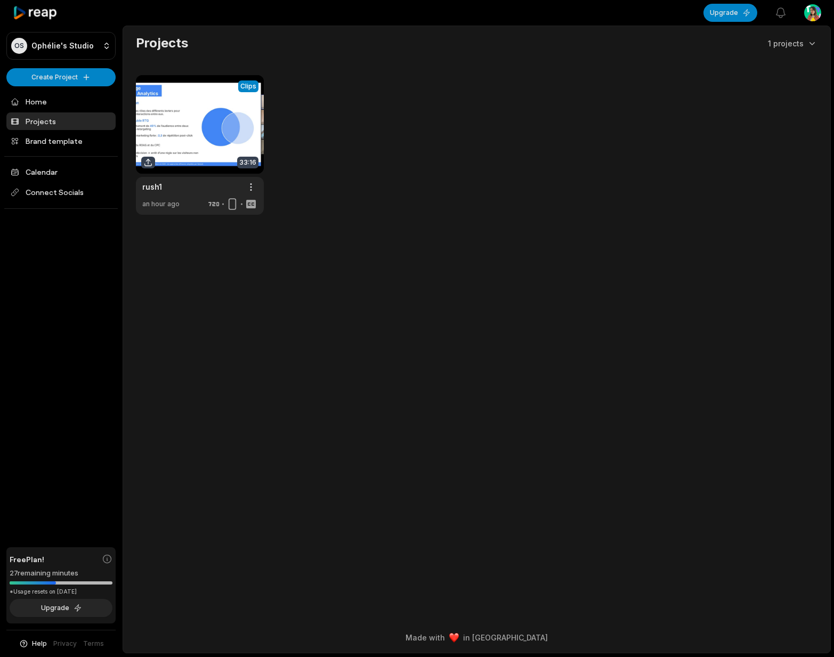
click at [69, 103] on link "Home" at bounding box center [60, 102] width 109 height 18
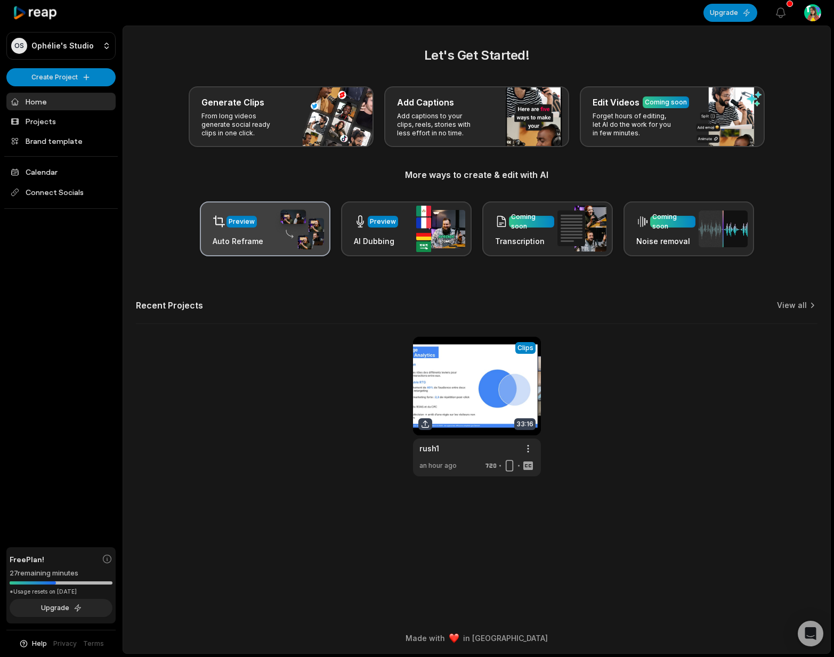
click at [255, 238] on h3 "Auto Reframe" at bounding box center [238, 241] width 51 height 11
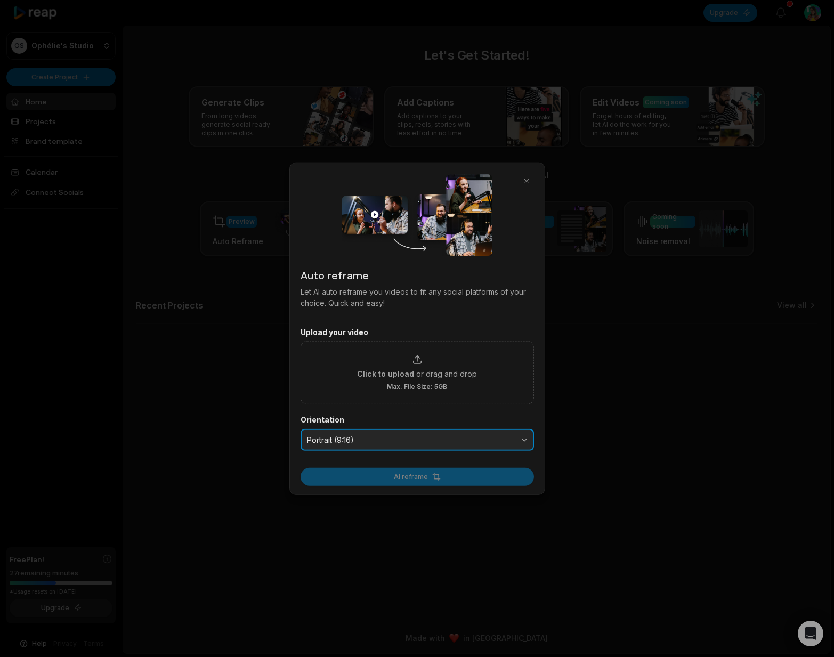
click at [340, 445] on button "Portrait (9:16)" at bounding box center [417, 440] width 233 height 22
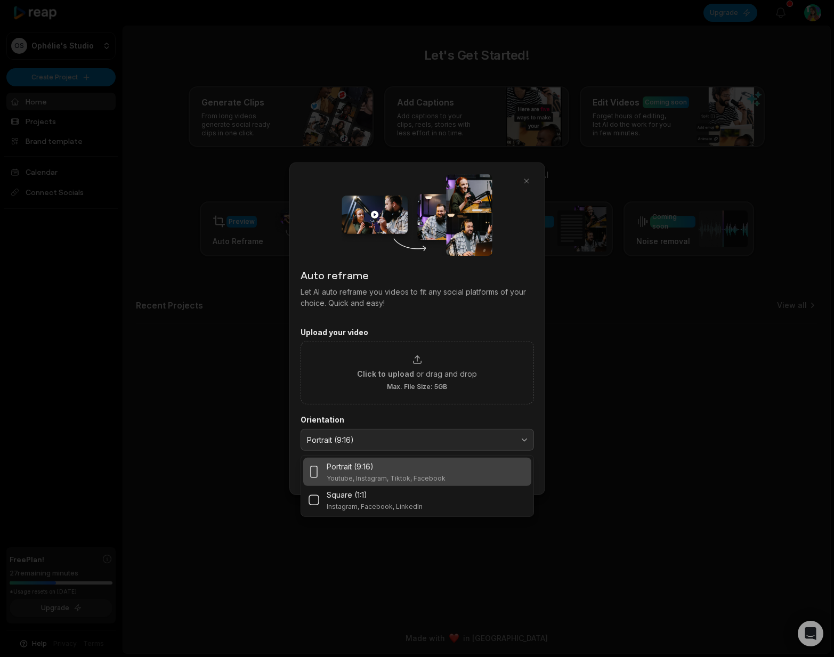
drag, startPoint x: 254, startPoint y: 474, endPoint x: 277, endPoint y: 476, distance: 23.5
click at [254, 474] on div at bounding box center [417, 328] width 834 height 657
